Goal: Task Accomplishment & Management: Complete application form

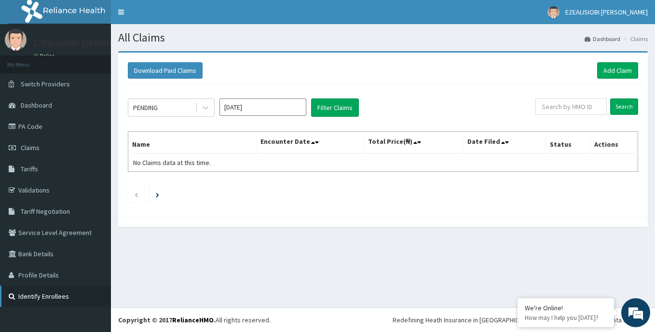
click at [46, 293] on link "Identify Enrollees" at bounding box center [55, 296] width 111 height 21
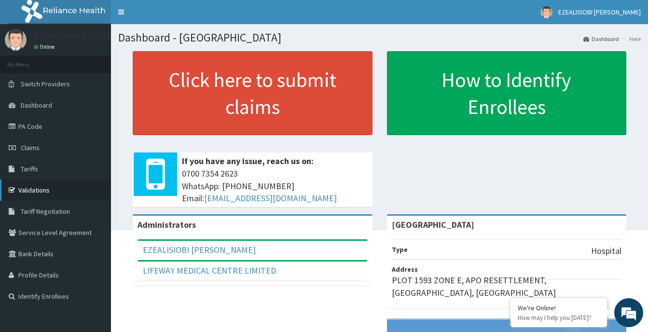
click at [39, 189] on link "Validations" at bounding box center [55, 190] width 111 height 21
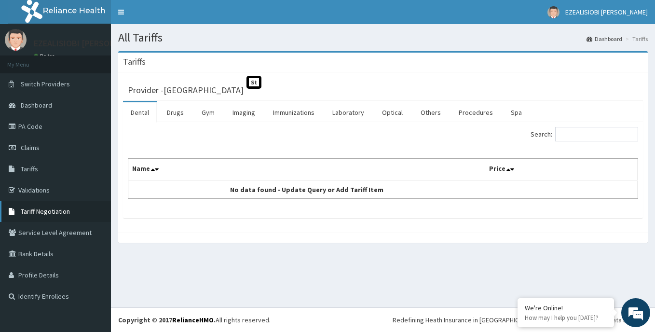
click at [65, 210] on span "Tariff Negotiation" at bounding box center [45, 211] width 49 height 9
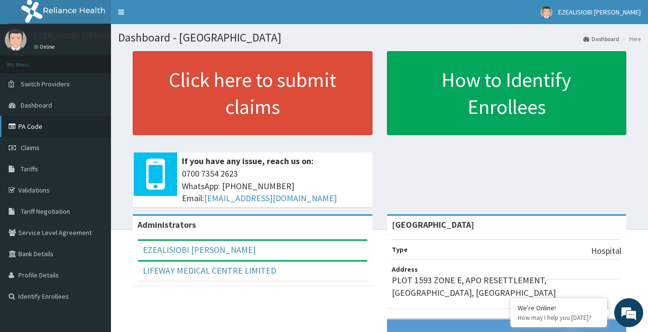
click at [29, 123] on link "PA Code" at bounding box center [55, 126] width 111 height 21
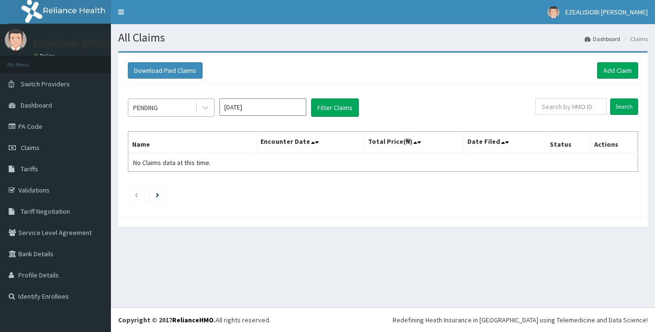
click at [190, 108] on div "PENDING" at bounding box center [161, 107] width 67 height 15
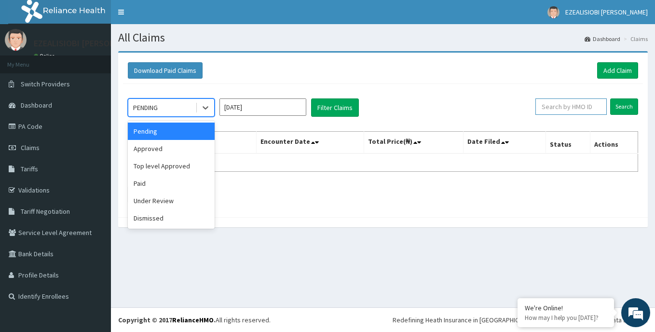
click at [561, 104] on input "text" at bounding box center [571, 106] width 71 height 16
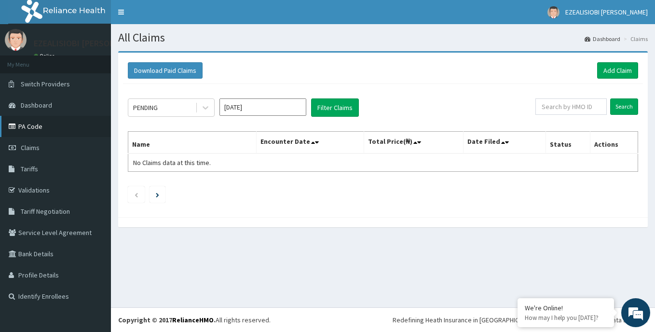
click at [29, 123] on link "PA Code" at bounding box center [55, 126] width 111 height 21
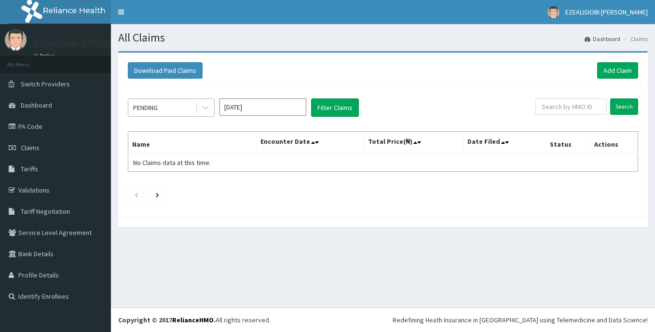
click at [181, 111] on div "PENDING" at bounding box center [161, 107] width 67 height 15
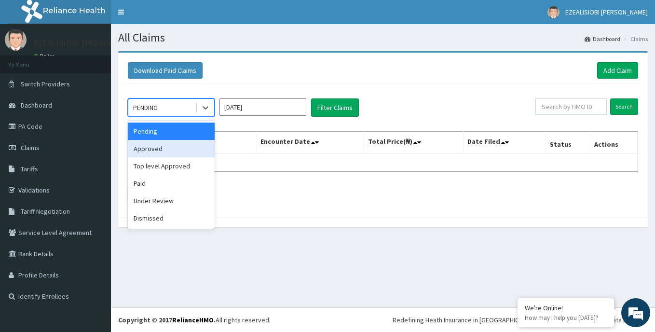
click at [159, 152] on div "Approved" at bounding box center [171, 148] width 87 height 17
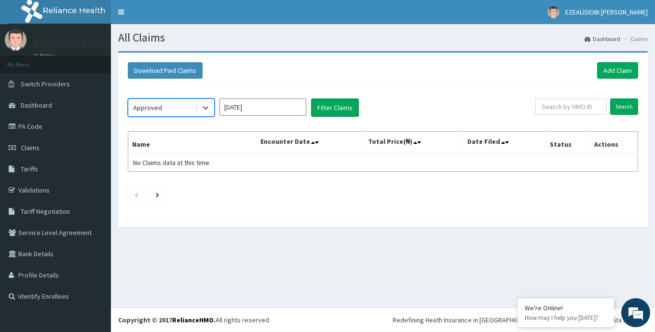
click at [195, 109] on div at bounding box center [204, 107] width 19 height 17
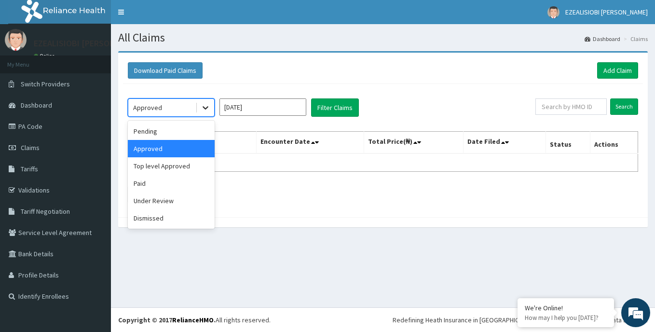
click at [206, 109] on icon at bounding box center [206, 108] width 6 height 3
click at [177, 128] on div "Pending" at bounding box center [171, 131] width 87 height 17
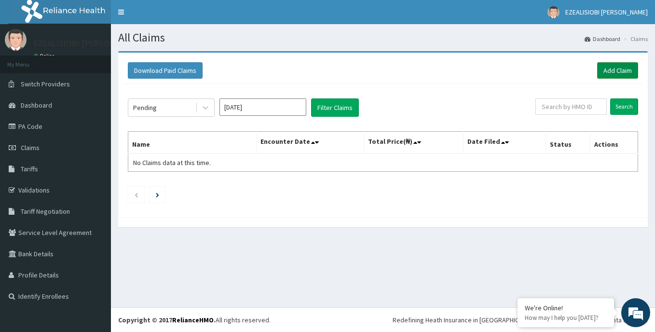
click at [606, 70] on link "Add Claim" at bounding box center [617, 70] width 41 height 16
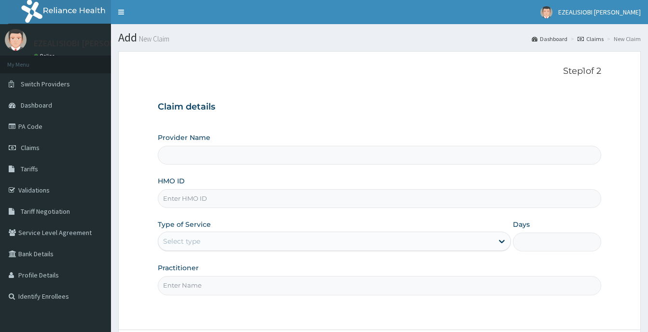
type input "[GEOGRAPHIC_DATA]"
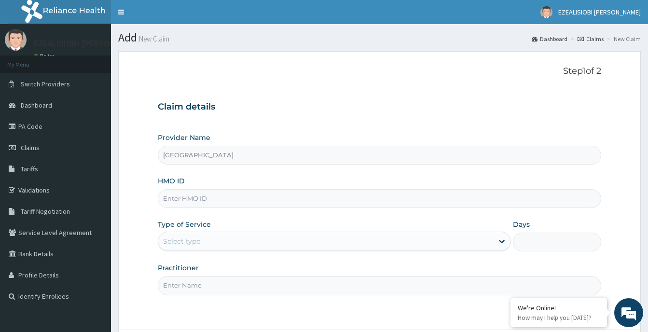
click at [274, 156] on input "[GEOGRAPHIC_DATA]" at bounding box center [379, 155] width 443 height 19
click at [218, 195] on input "HMO ID" at bounding box center [379, 198] width 443 height 19
click at [211, 200] on input "NTI/10031/C" at bounding box center [379, 198] width 443 height 19
type input "NIT/10031/C"
click at [205, 246] on div "Select type" at bounding box center [325, 241] width 335 height 15
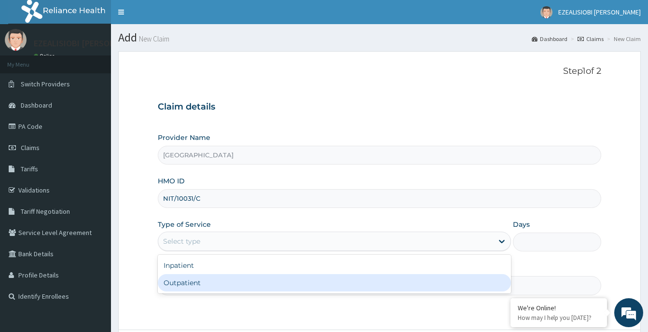
click at [193, 282] on div "Outpatient" at bounding box center [334, 282] width 353 height 17
type input "1"
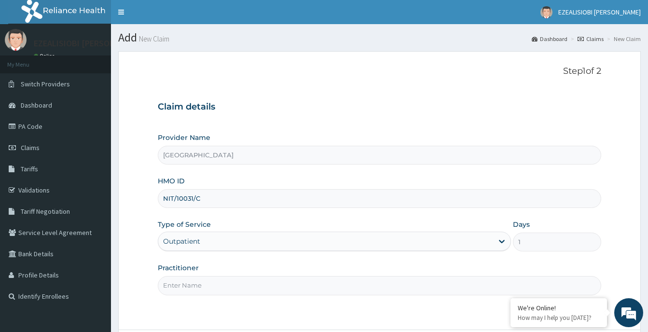
click at [234, 291] on input "Practitioner" at bounding box center [379, 285] width 443 height 19
type input "[PERSON_NAME][GEOGRAPHIC_DATA]"
click at [488, 265] on div "Practitioner [PERSON_NAME][GEOGRAPHIC_DATA]" at bounding box center [379, 279] width 443 height 32
click at [263, 153] on input "[GEOGRAPHIC_DATA]" at bounding box center [379, 155] width 443 height 19
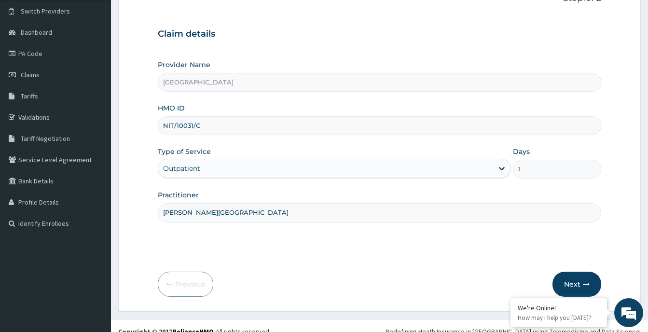
scroll to position [84, 0]
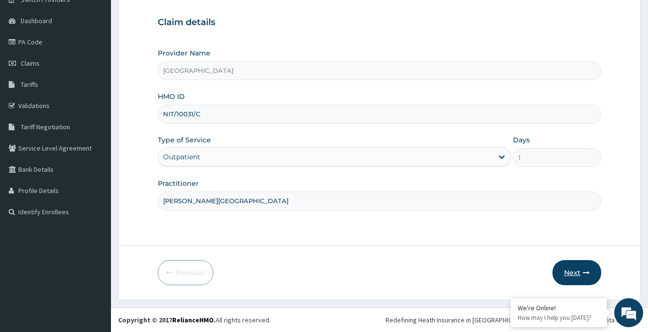
click at [581, 268] on button "Next" at bounding box center [577, 272] width 49 height 25
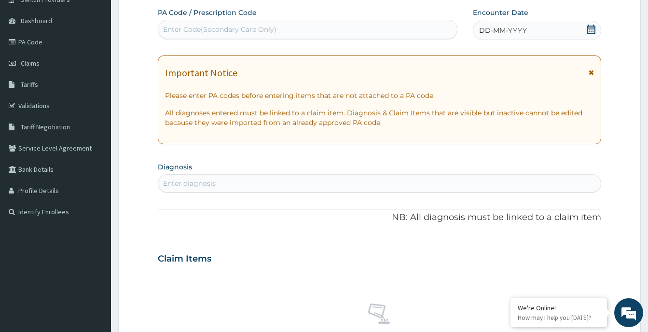
click at [591, 73] on icon at bounding box center [591, 72] width 5 height 7
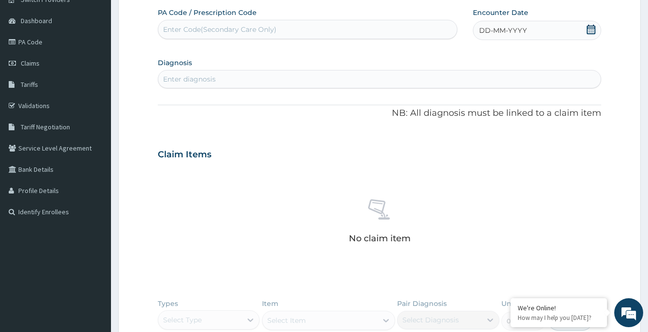
click at [351, 23] on div "Enter Code(Secondary Care Only)" at bounding box center [307, 29] width 299 height 15
drag, startPoint x: 351, startPoint y: 23, endPoint x: 361, endPoint y: 245, distance: 222.7
click at [361, 245] on div "No claim item" at bounding box center [379, 222] width 443 height 111
click at [182, 28] on div "Enter Code(Secondary Care Only)" at bounding box center [219, 30] width 113 height 10
drag, startPoint x: 182, startPoint y: 28, endPoint x: 156, endPoint y: 103, distance: 79.7
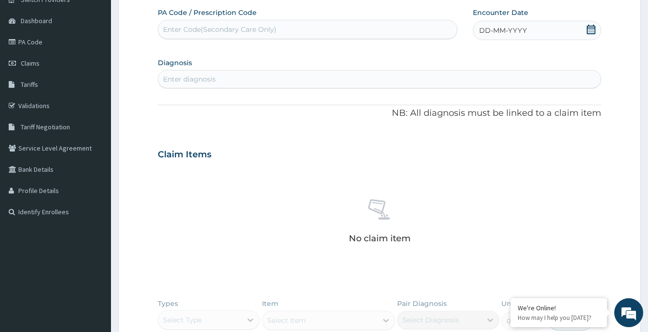
click at [156, 103] on form "Step 2 of 2 PA Code / Prescription Code Enter Code(Secondary Care Only) Encount…" at bounding box center [379, 220] width 523 height 506
click at [207, 24] on div "Enter Code(Secondary Care Only)" at bounding box center [307, 29] width 299 height 15
paste input "PA/0B279D"
type input "PA/0B279D"
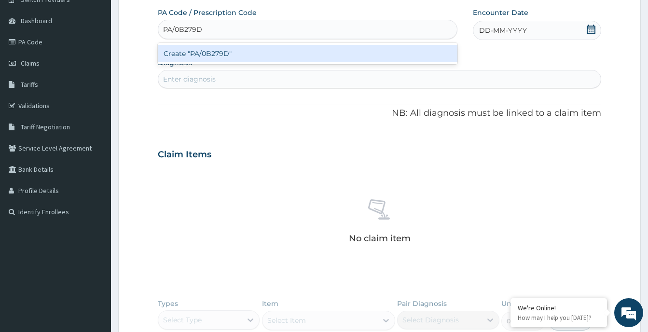
click at [213, 54] on div "Create "PA/0B279D"" at bounding box center [308, 53] width 300 height 17
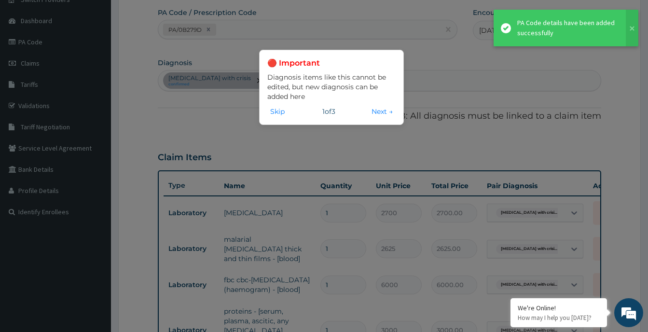
scroll to position [418, 0]
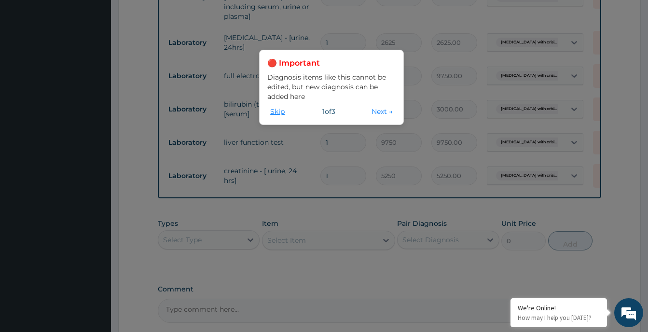
click at [279, 113] on button "Skip" at bounding box center [277, 111] width 20 height 11
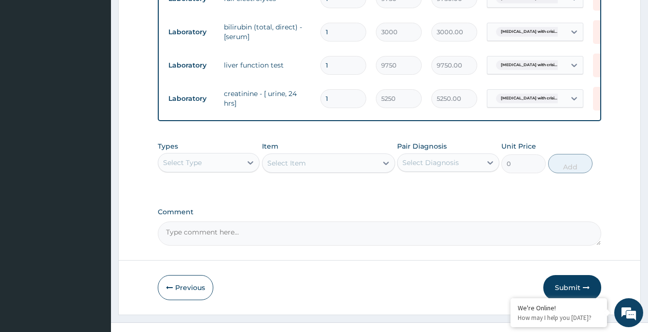
scroll to position [508, 0]
